Goal: Navigation & Orientation: Find specific page/section

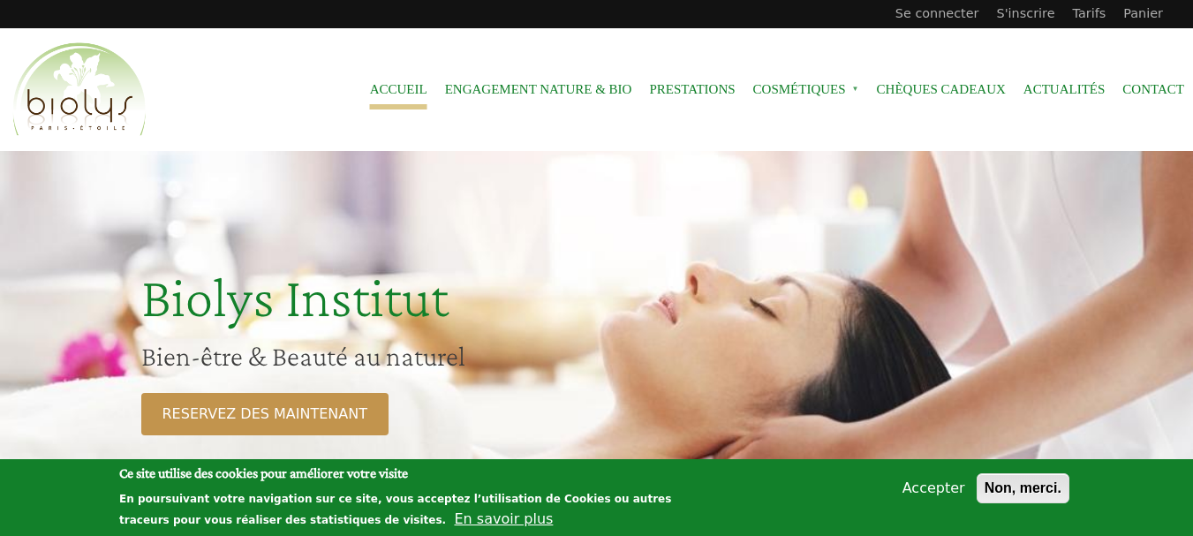
click at [1000, 486] on button "Non, merci." at bounding box center [1022, 488] width 93 height 30
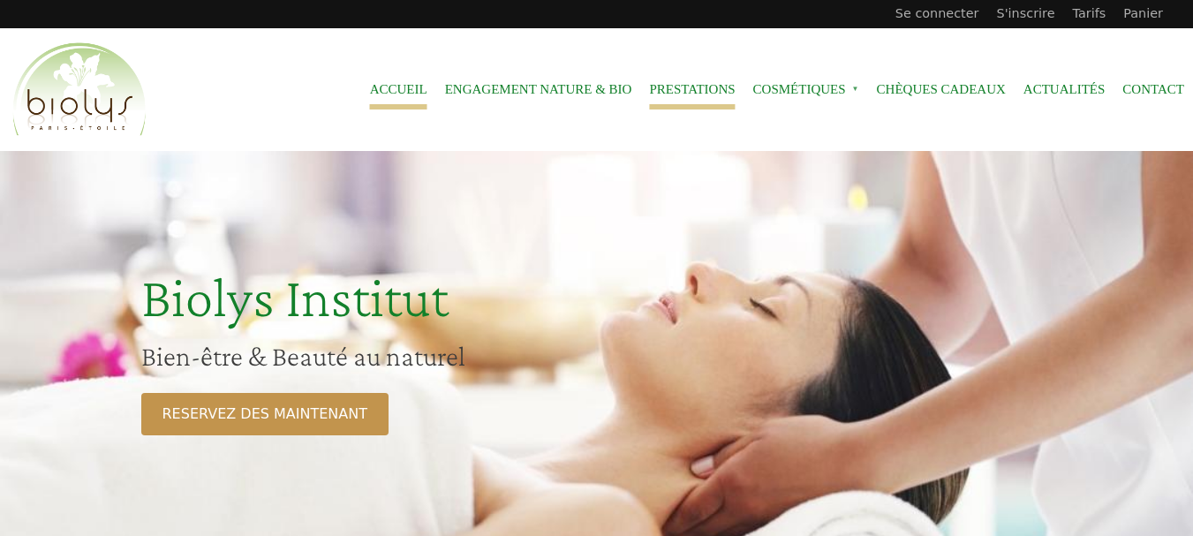
click at [652, 86] on link "Prestations" at bounding box center [692, 90] width 86 height 40
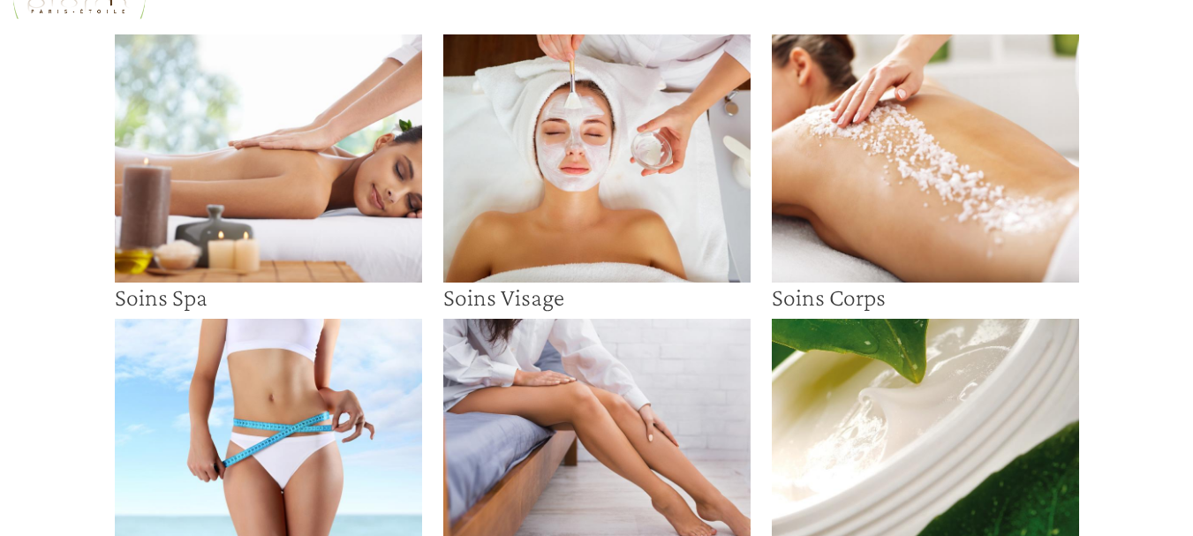
scroll to position [92, 0]
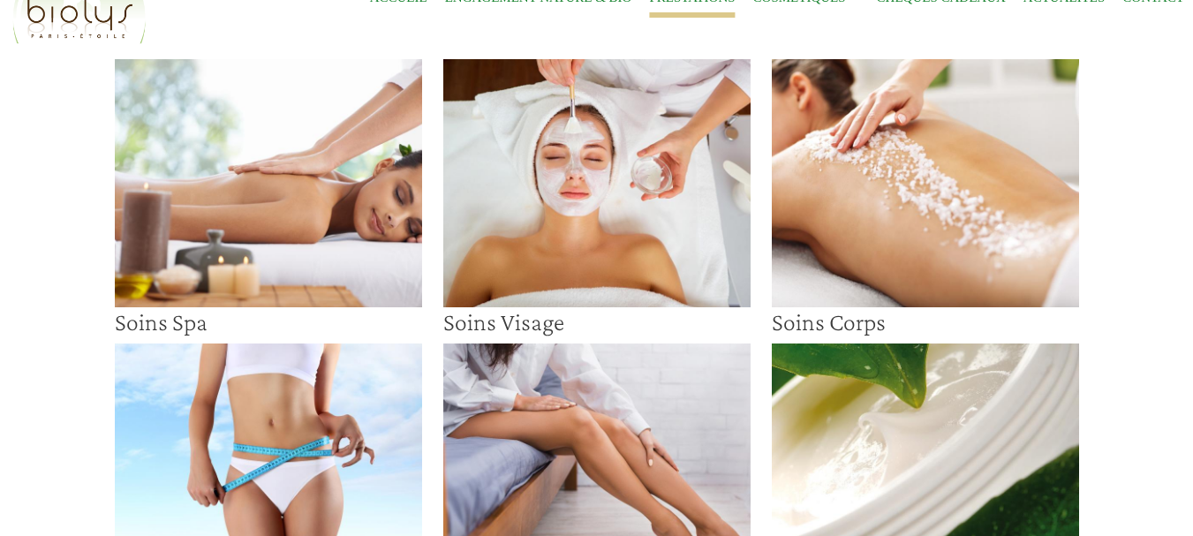
click at [335, 226] on img at bounding box center [268, 182] width 307 height 247
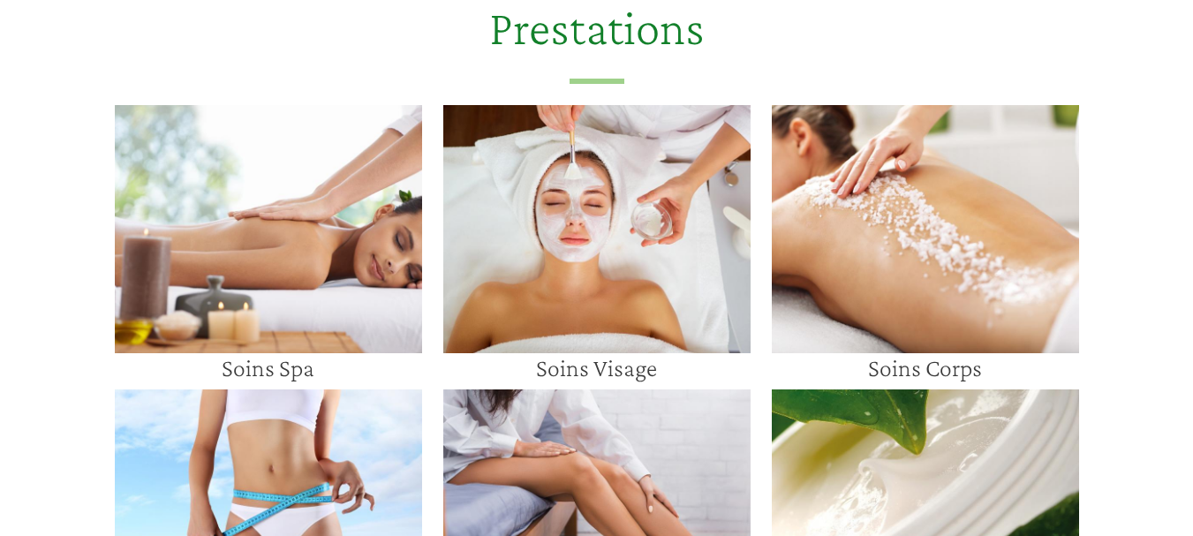
scroll to position [2577, 0]
